Goal: Transaction & Acquisition: Purchase product/service

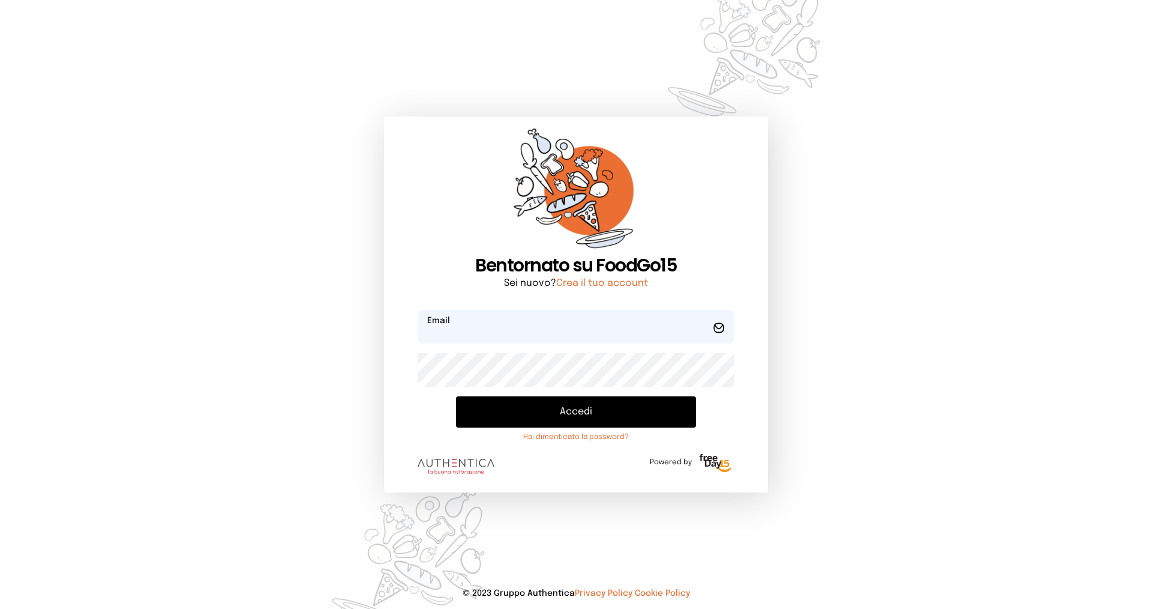
type input "**********"
click at [550, 416] on button "Accedi" at bounding box center [576, 411] width 240 height 31
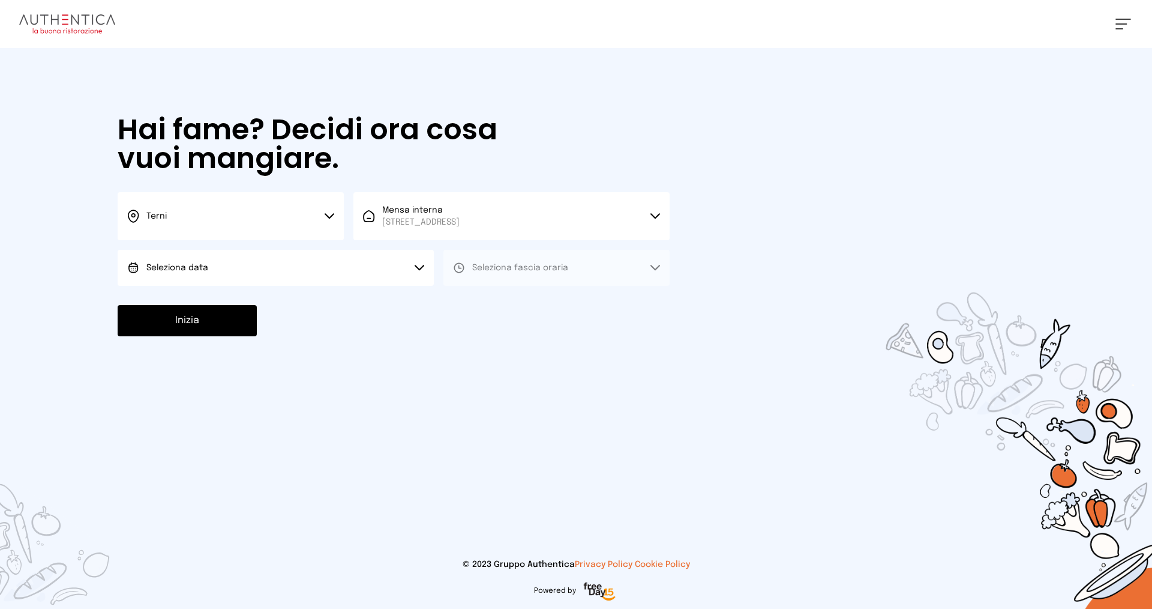
click at [212, 207] on button "Terni" at bounding box center [231, 216] width 226 height 48
click at [232, 252] on li "Terni" at bounding box center [231, 256] width 226 height 32
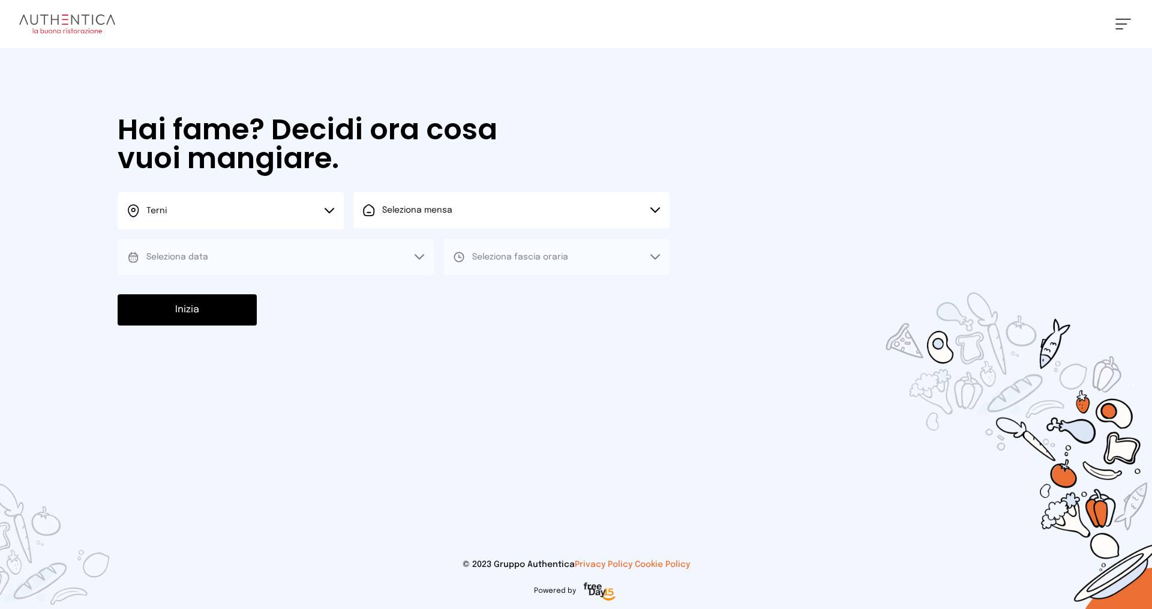
click at [432, 209] on span "Seleziona mensa" at bounding box center [417, 210] width 70 height 8
click at [450, 249] on span "Mensa interna" at bounding box center [420, 244] width 77 height 12
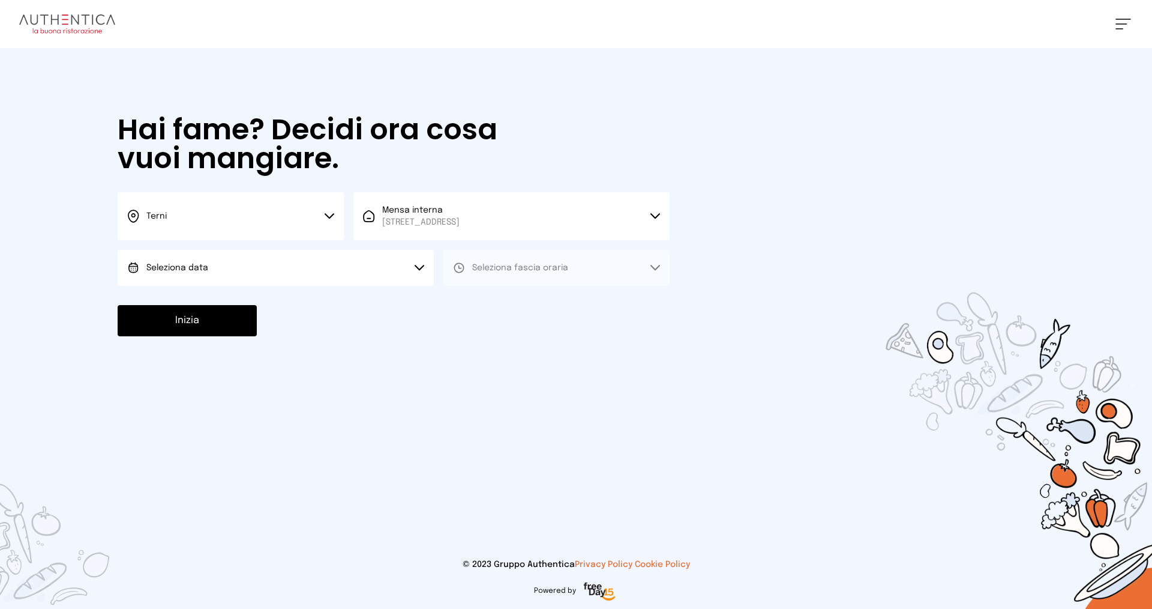
click at [264, 274] on button "Seleziona data" at bounding box center [276, 268] width 316 height 36
click at [275, 300] on li "[DATE], [DATE]" at bounding box center [276, 301] width 316 height 31
click at [475, 274] on button "Seleziona fascia oraria" at bounding box center [556, 268] width 226 height 36
click at [482, 299] on span "Pranzo" at bounding box center [486, 301] width 29 height 12
click at [217, 322] on button "Inizia" at bounding box center [187, 320] width 139 height 31
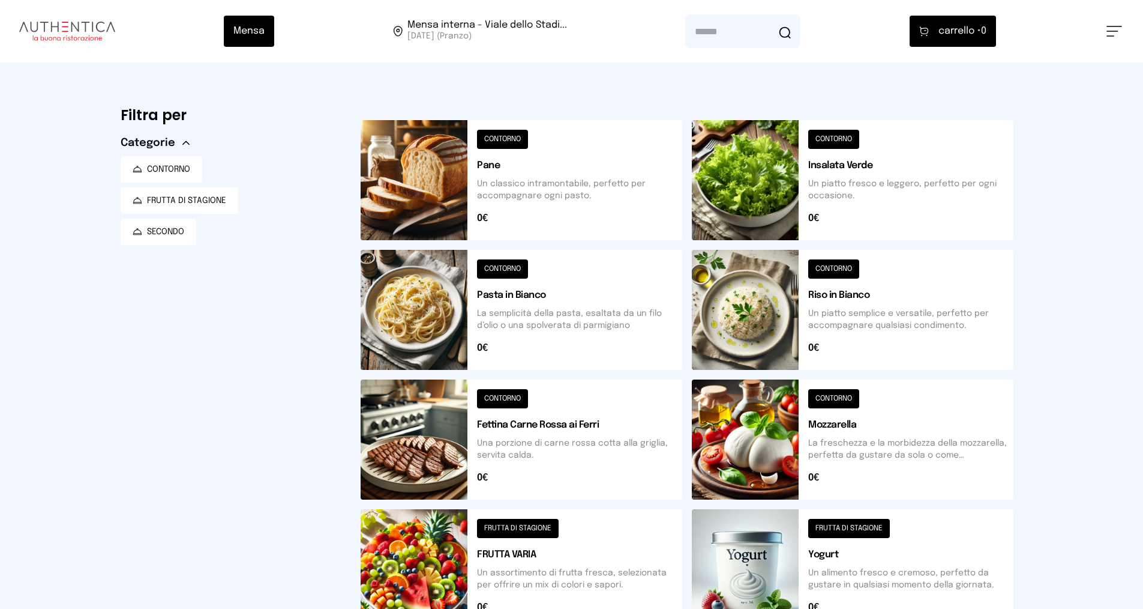
click at [511, 527] on button at bounding box center [522, 569] width 322 height 120
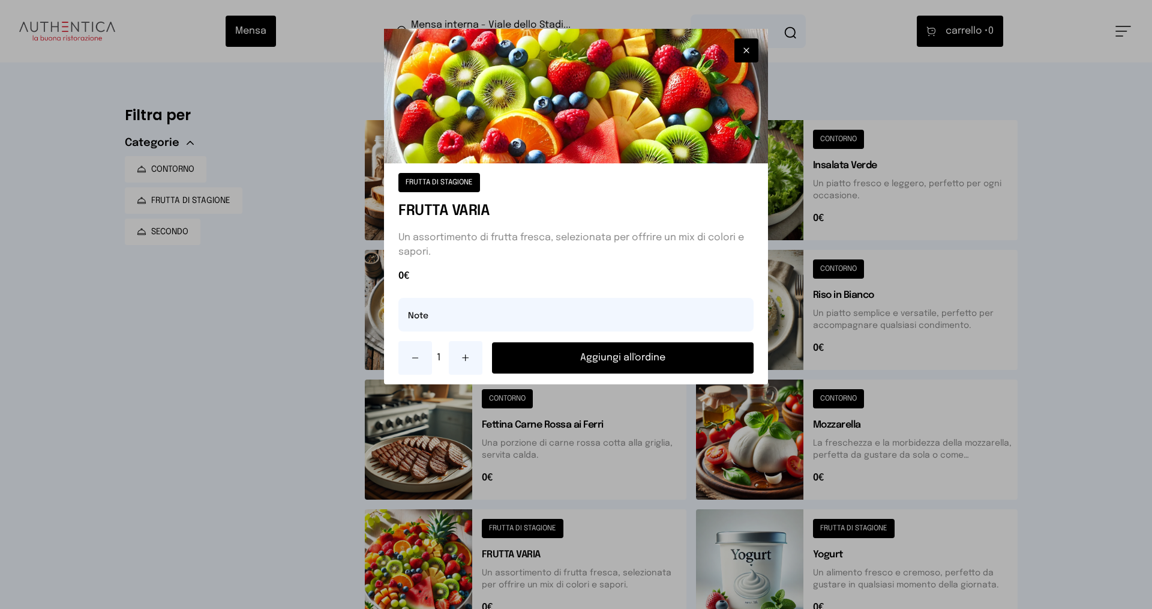
click at [616, 357] on button "Aggiungi all'ordine" at bounding box center [623, 357] width 262 height 31
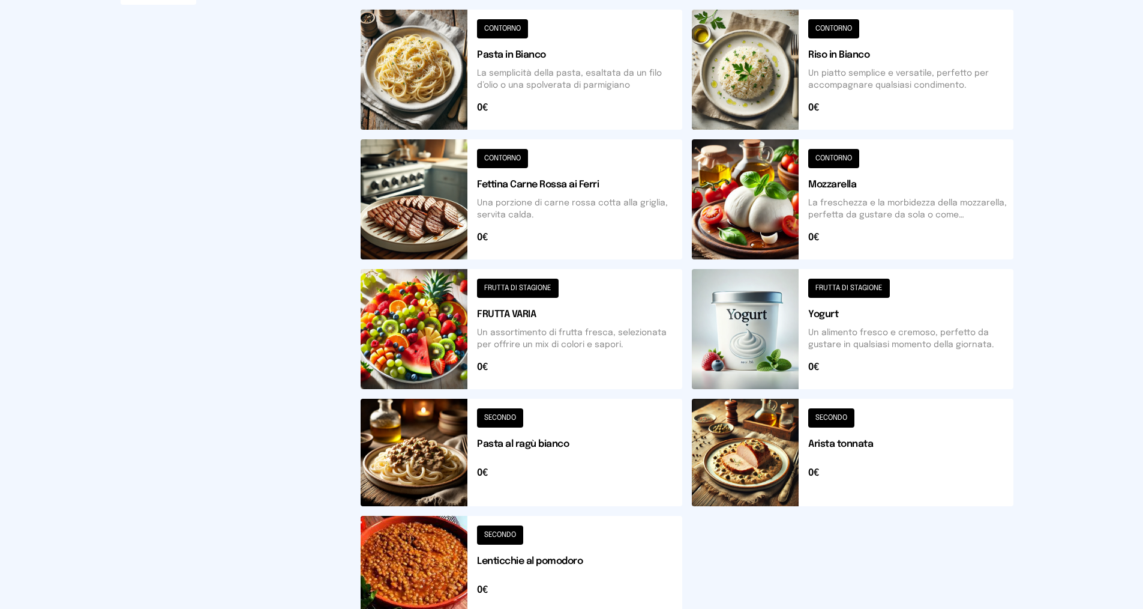
scroll to position [300, 0]
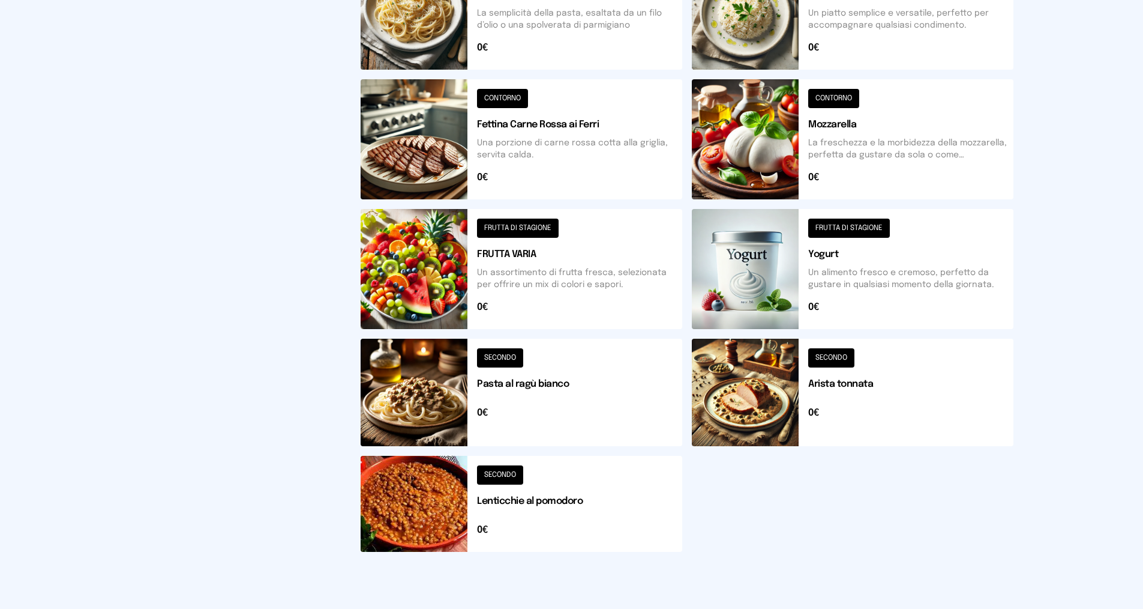
click at [506, 473] on button at bounding box center [522, 503] width 322 height 96
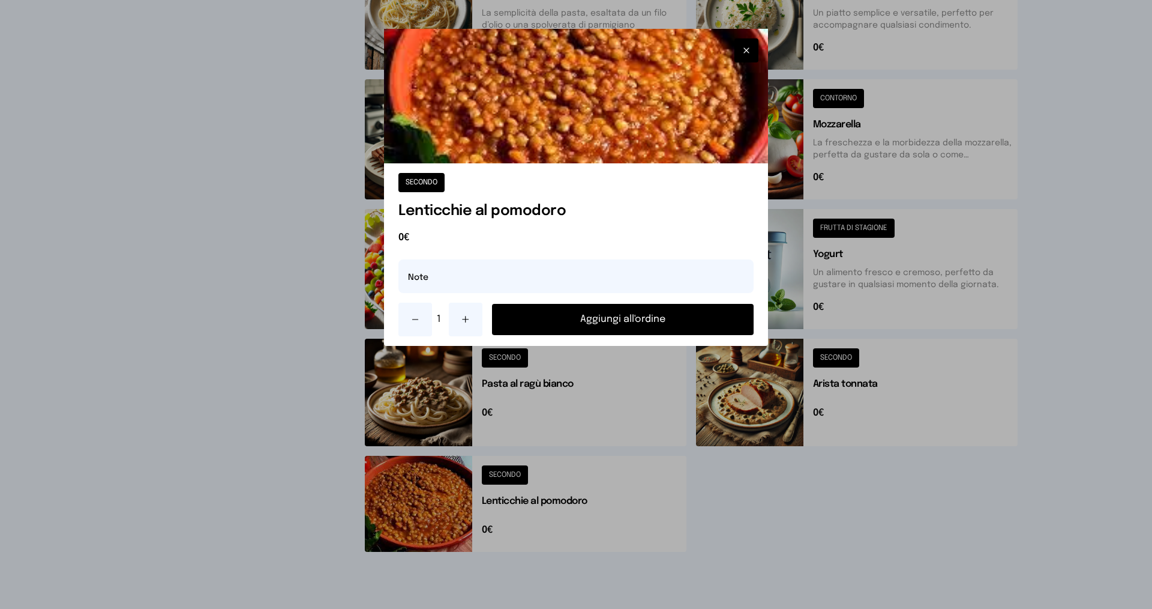
click at [571, 317] on button "Aggiungi all'ordine" at bounding box center [623, 319] width 262 height 31
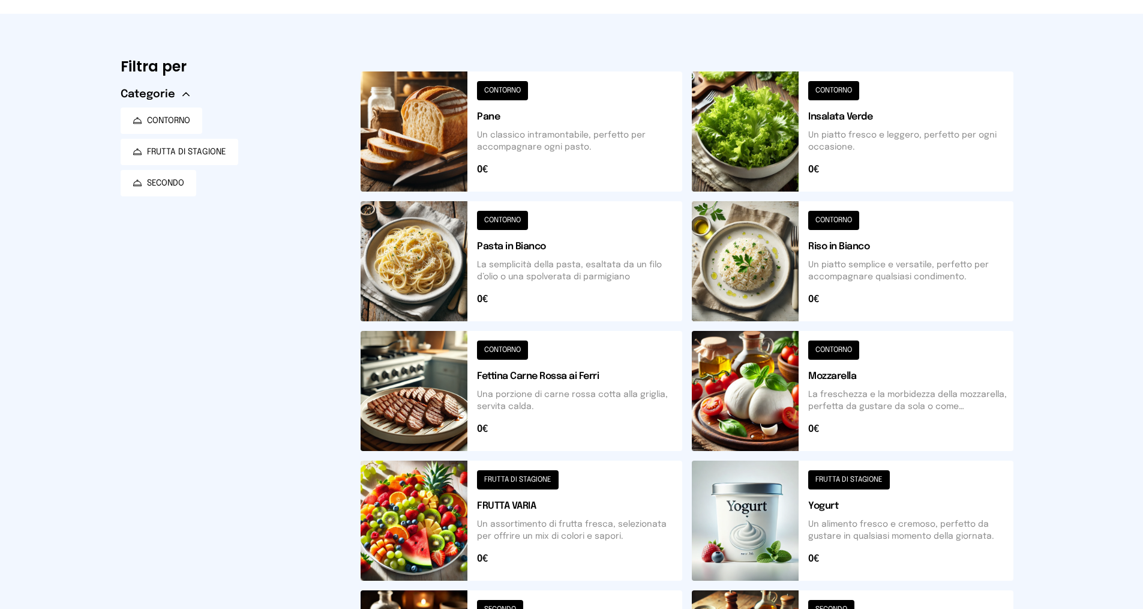
scroll to position [0, 0]
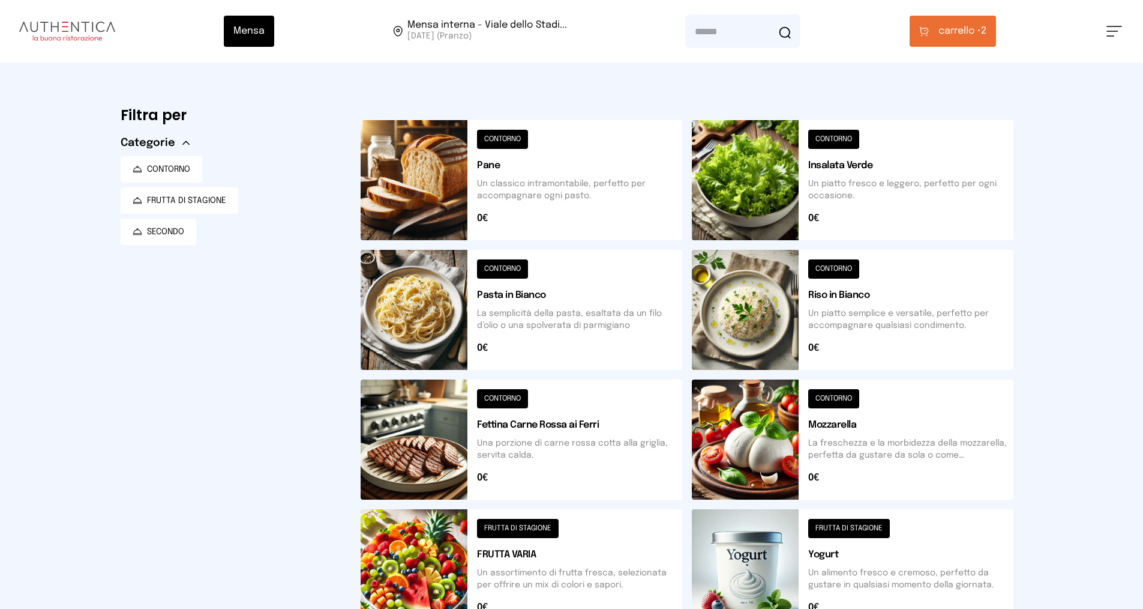
click at [965, 34] on span "carrello •" at bounding box center [960, 31] width 43 height 14
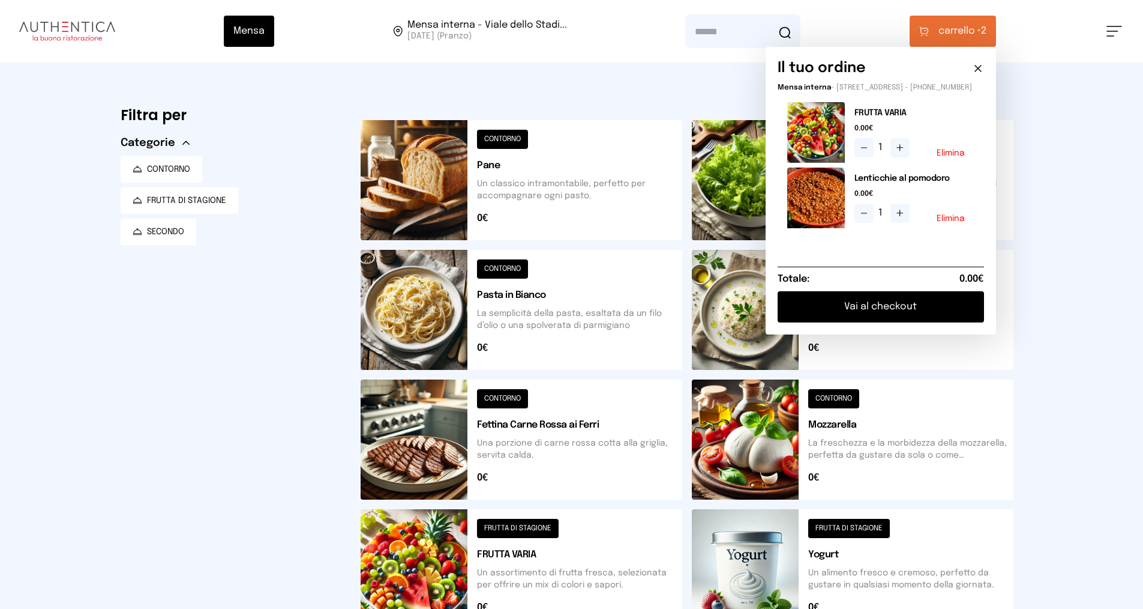
click at [939, 316] on button "Vai al checkout" at bounding box center [881, 306] width 206 height 31
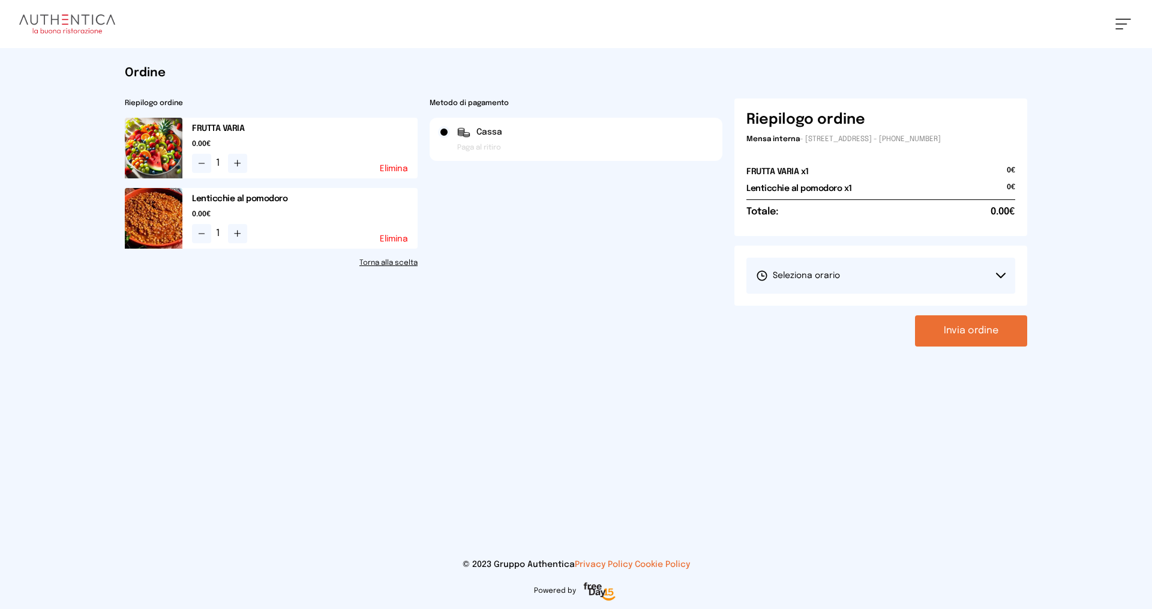
click at [797, 273] on span "Seleziona orario" at bounding box center [798, 275] width 84 height 12
click at [811, 307] on span "1° Turno (13:00 - 15:00)" at bounding box center [801, 309] width 91 height 12
click at [957, 332] on button "Invia ordine" at bounding box center [971, 330] width 112 height 31
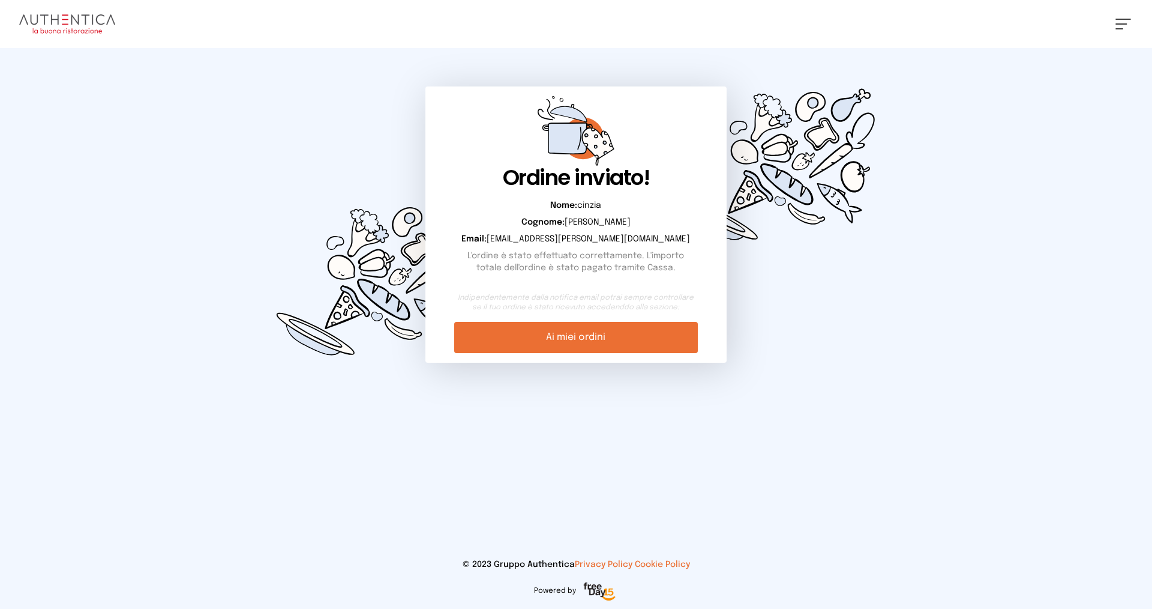
click at [663, 341] on link "Ai miei ordini" at bounding box center [575, 337] width 243 height 31
